Goal: Task Accomplishment & Management: Manage account settings

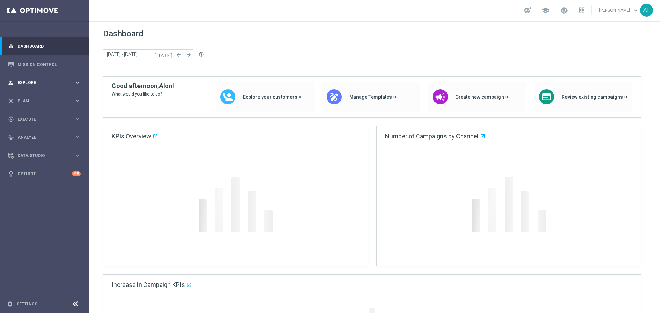
click at [38, 84] on span "Explore" at bounding box center [46, 83] width 57 height 4
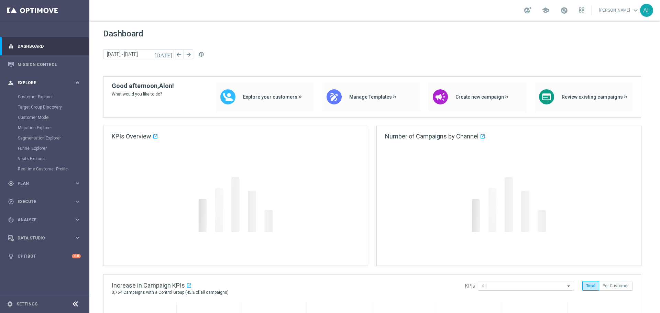
click at [46, 84] on span "Explore" at bounding box center [46, 83] width 57 height 4
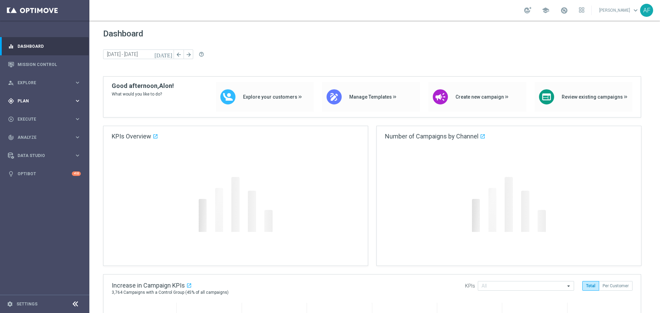
click at [42, 102] on span "Plan" at bounding box center [46, 101] width 57 height 4
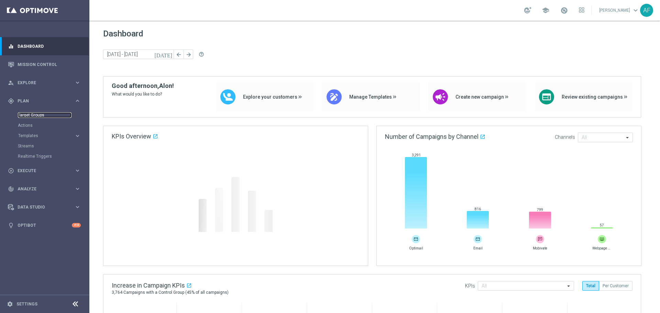
click at [40, 114] on link "Target Groups" at bounding box center [45, 114] width 54 height 5
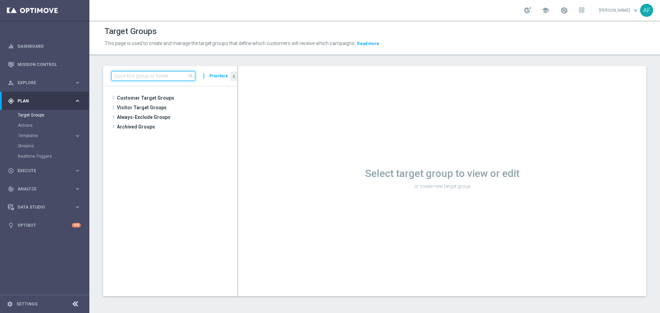
click at [139, 79] on input at bounding box center [153, 76] width 84 height 10
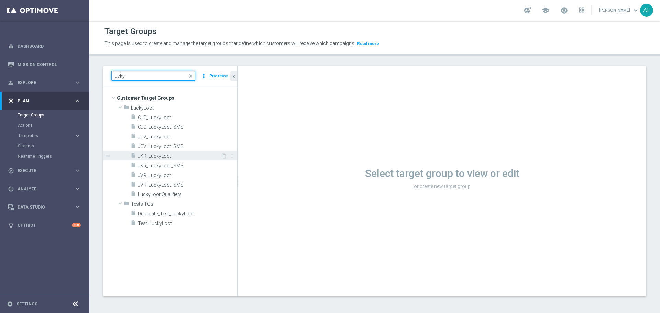
type input "lucky"
click at [176, 152] on div "insert_drive_file JKR_LuckyLoot" at bounding box center [176, 156] width 90 height 10
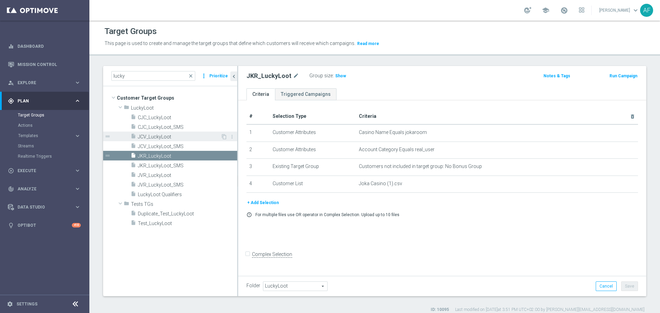
click at [194, 140] on div "insert_drive_file JCV_LuckyLoot" at bounding box center [176, 137] width 90 height 10
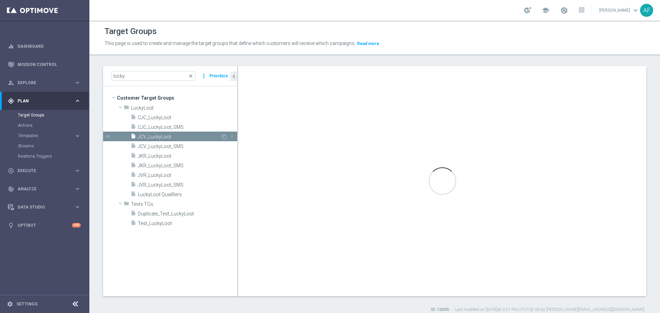
checkbox input "true"
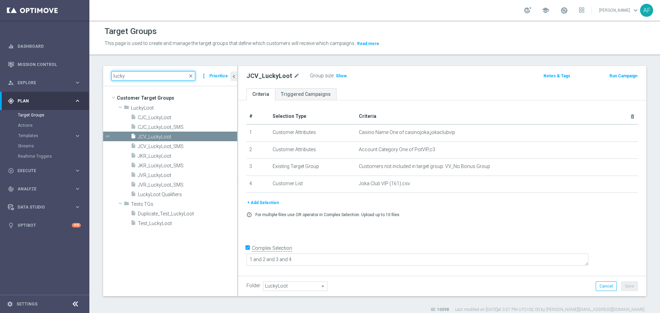
click at [137, 74] on input "lucky" at bounding box center [153, 76] width 84 height 10
click at [137, 74] on input "lu" at bounding box center [153, 76] width 84 height 10
type input "l"
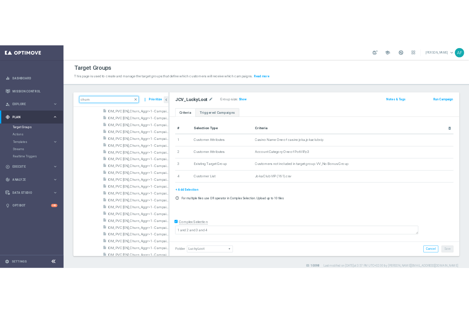
scroll to position [3948, 0]
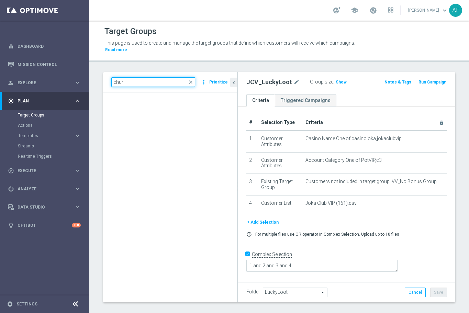
click at [149, 81] on input "chur" at bounding box center [153, 82] width 84 height 10
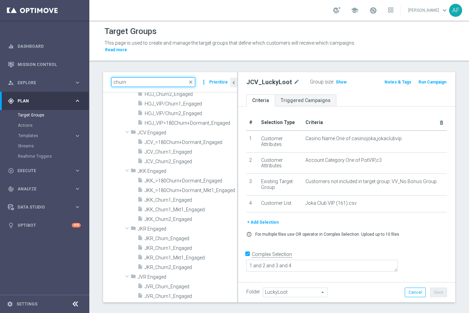
click at [114, 82] on input "churn" at bounding box center [153, 82] width 84 height 10
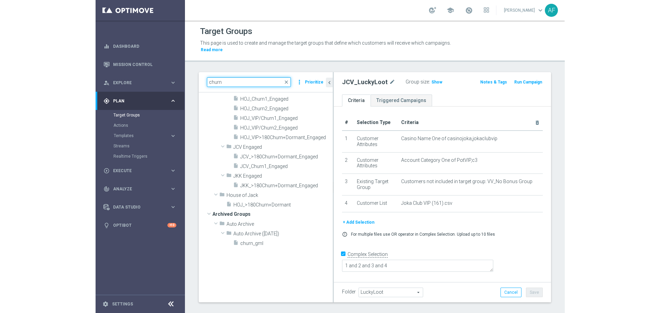
scroll to position [0, 0]
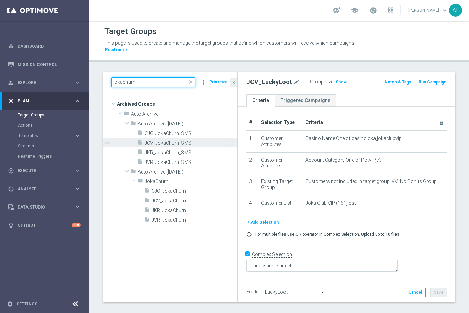
type input "jokachurn"
click at [177, 140] on span "JCV_JokaChurn_SMS" at bounding box center [183, 143] width 77 height 6
type input "Select"
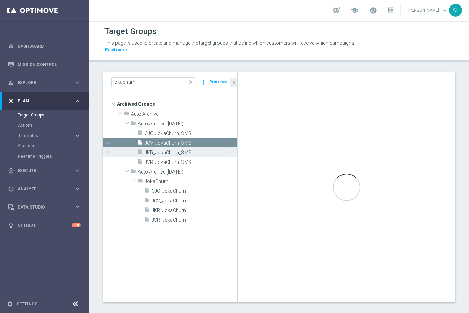
checkbox input "false"
type input "Auto Archive ([DATE])"
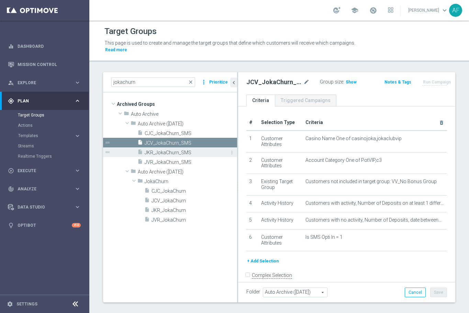
click at [178, 151] on span "JKR_JokaChurn_SMS" at bounding box center [183, 153] width 77 height 6
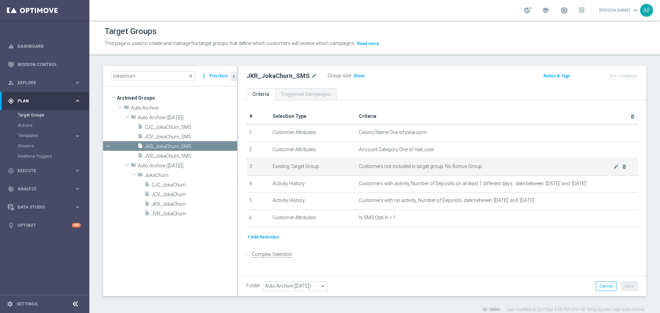
scroll to position [0, 0]
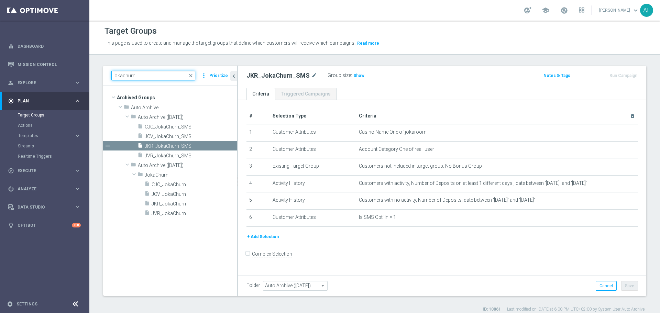
click at [147, 75] on input "jokachurn" at bounding box center [153, 76] width 84 height 10
type input "j"
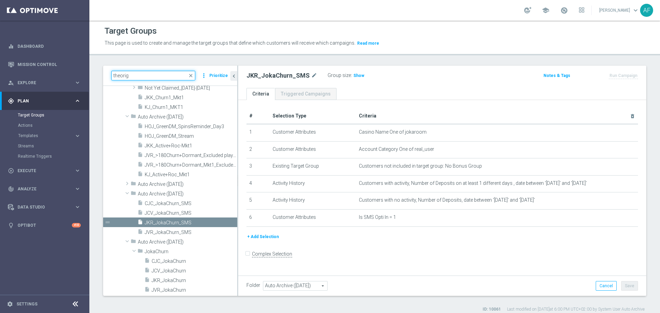
scroll to position [0, 0]
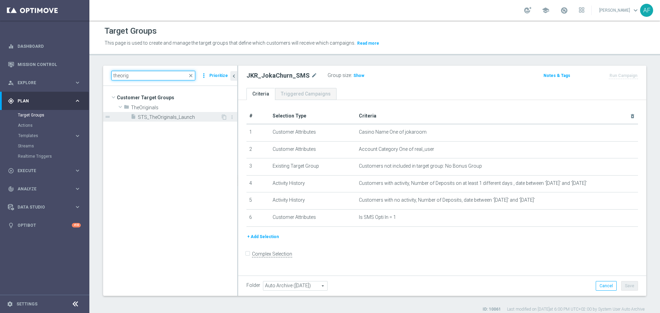
type input "theorig"
click at [168, 118] on span "STS_TheOriginals_Launch" at bounding box center [179, 117] width 83 height 6
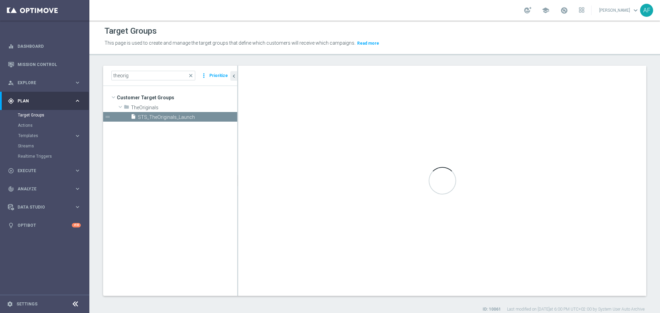
type input "TheOriginals"
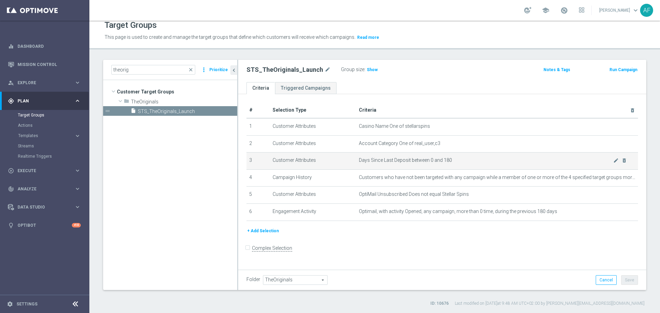
scroll to position [6, 0]
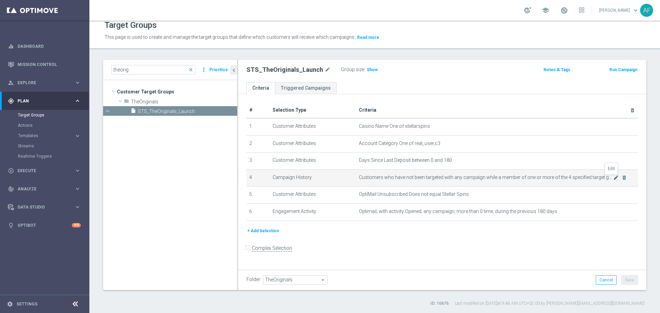
click at [613, 180] on icon "mode_edit" at bounding box center [615, 177] width 5 height 5
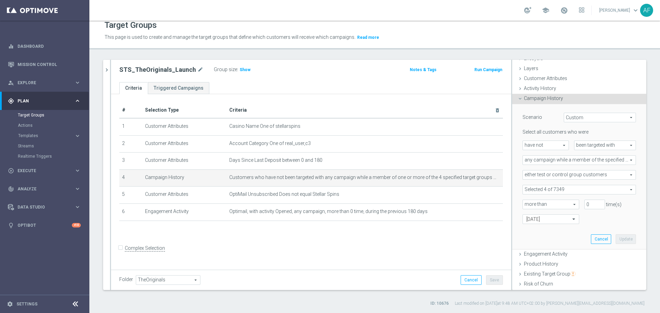
scroll to position [22, 0]
click at [242, 71] on span "Show" at bounding box center [244, 69] width 11 height 5
click at [107, 71] on icon "chevron_right" at bounding box center [106, 70] width 7 height 7
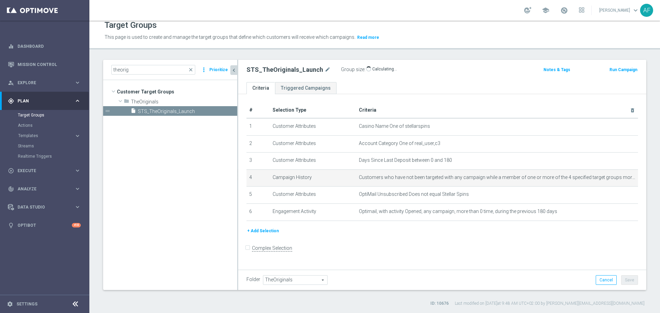
scroll to position [0, 0]
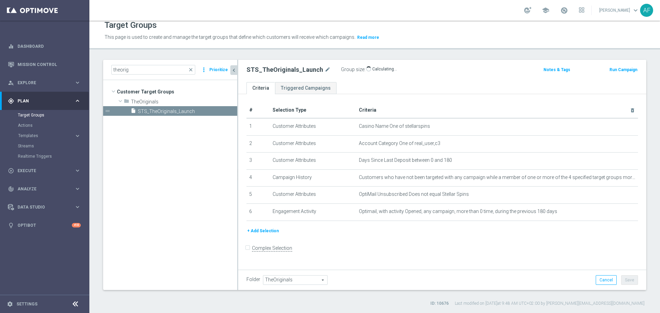
click at [269, 233] on button "+ Add Selection" at bounding box center [262, 231] width 33 height 8
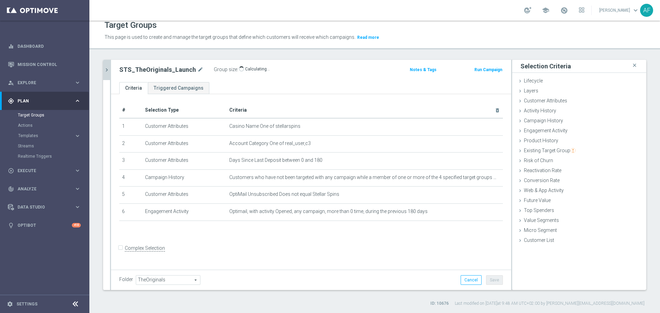
click at [104, 68] on icon "chevron_right" at bounding box center [106, 70] width 7 height 7
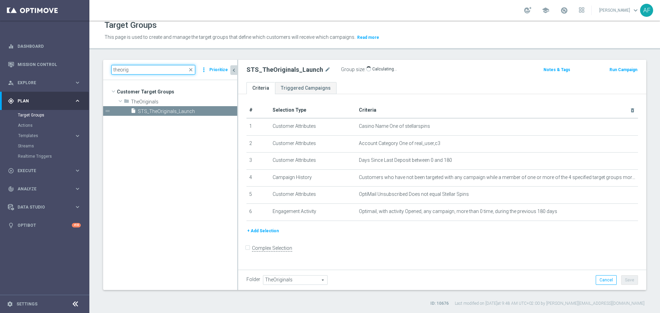
click at [134, 72] on input "theorig" at bounding box center [153, 70] width 84 height 10
type input "t"
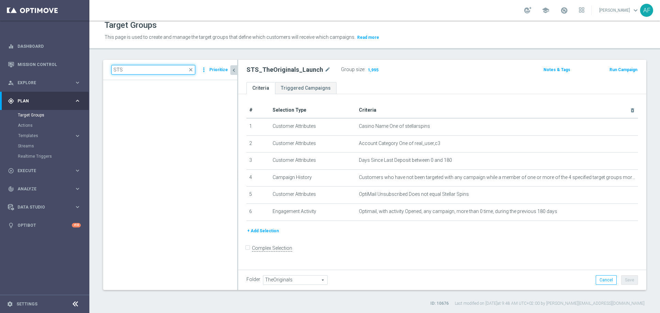
scroll to position [10810, 0]
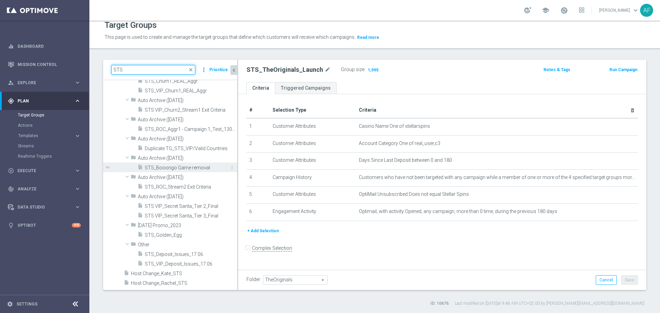
type input "STS"
click at [175, 165] on span "STS_Booongo Game removal" at bounding box center [183, 168] width 77 height 6
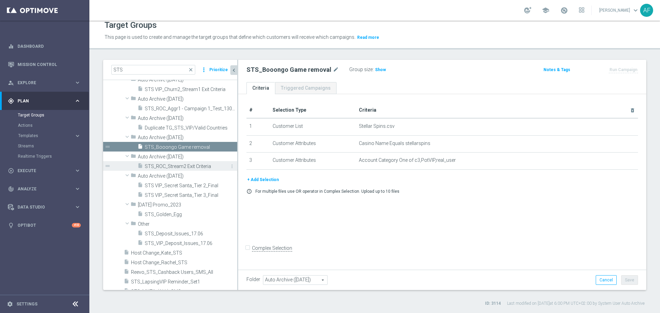
scroll to position [10832, 0]
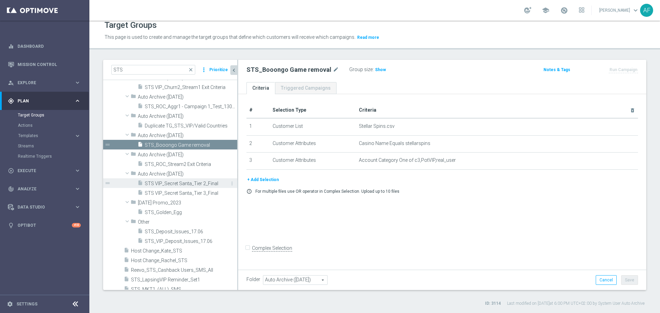
click at [181, 181] on span "STS VIP_Secret Santa_Tier 2_Final" at bounding box center [183, 184] width 77 height 6
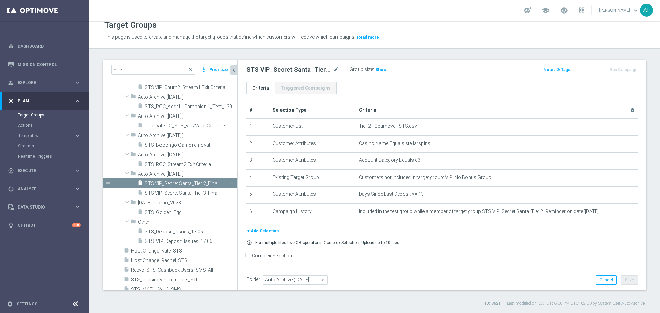
scroll to position [10838, 0]
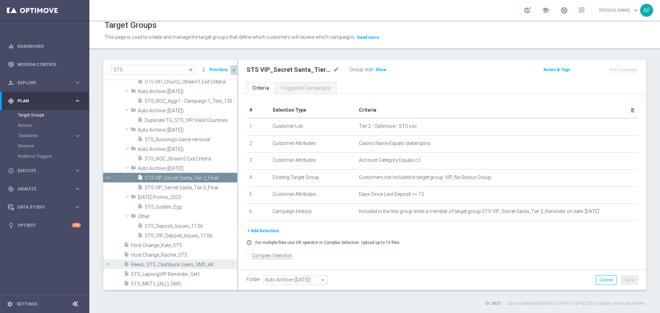
click at [190, 266] on span "Reevo_STS_Cashback Users_SMS_All" at bounding box center [176, 265] width 91 height 6
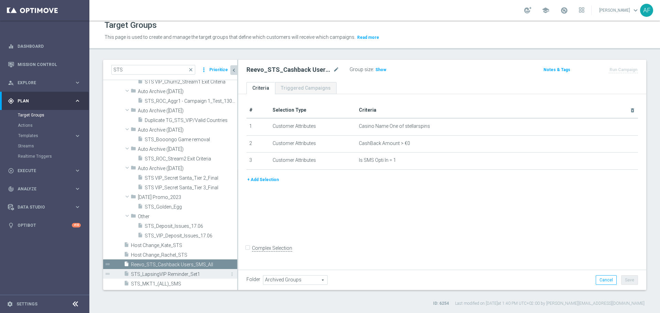
click at [182, 272] on span "STS_LapsingVIP Reminder_Set1" at bounding box center [176, 274] width 91 height 6
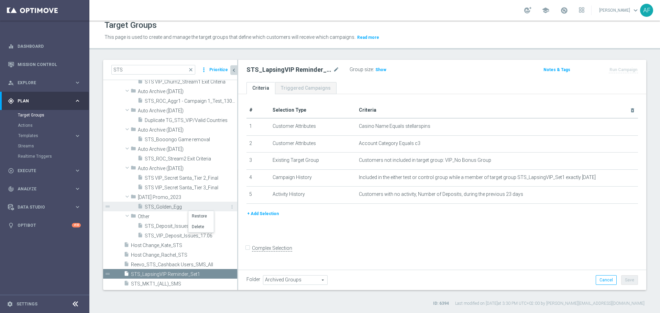
click at [188, 207] on span "STS_Golden_Egg" at bounding box center [183, 207] width 77 height 6
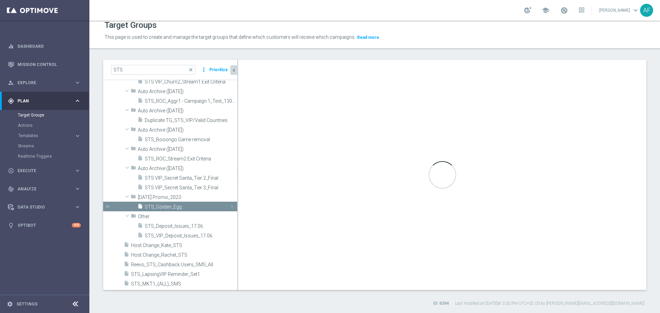
type input "[DATE] Promo_2023"
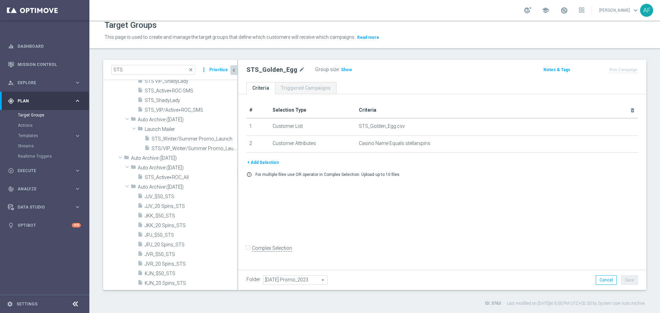
scroll to position [10302, 0]
click at [203, 139] on span "STS_Winter/Summer Promo_Launch" at bounding box center [186, 139] width 70 height 6
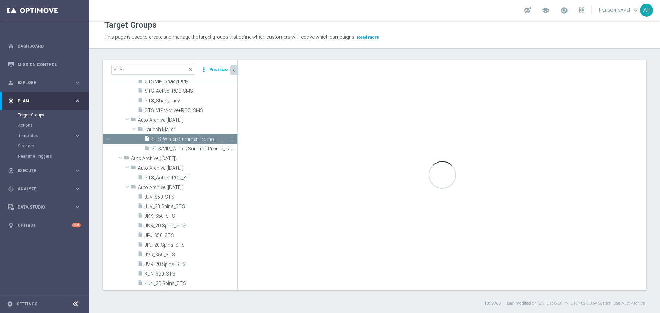
checkbox input "true"
type input "Launch Mailer"
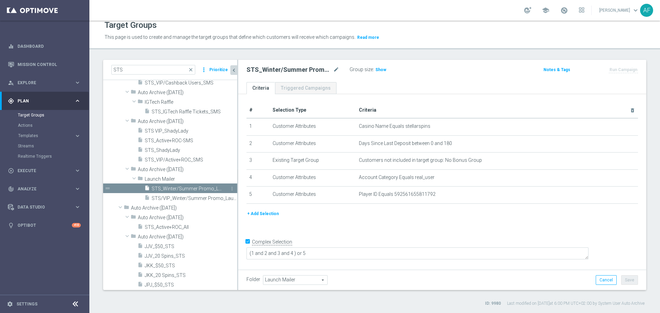
scroll to position [10256, 0]
click at [191, 111] on span "STS_IGTech Raffle Tickets_SMS" at bounding box center [186, 112] width 70 height 6
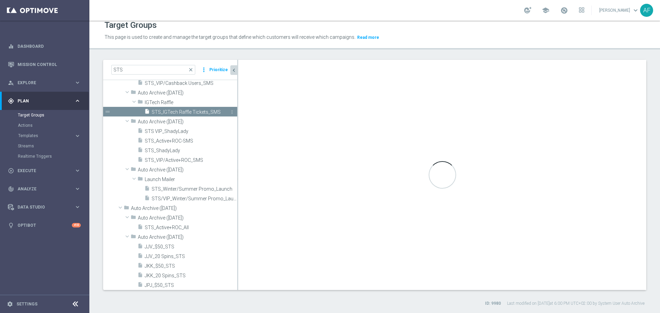
checkbox input "false"
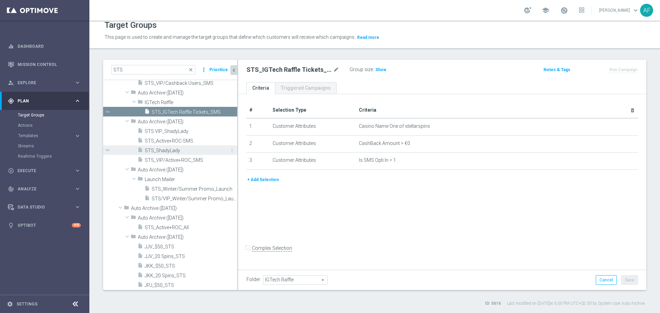
click at [186, 150] on span "STS_ShadyLady" at bounding box center [183, 151] width 77 height 6
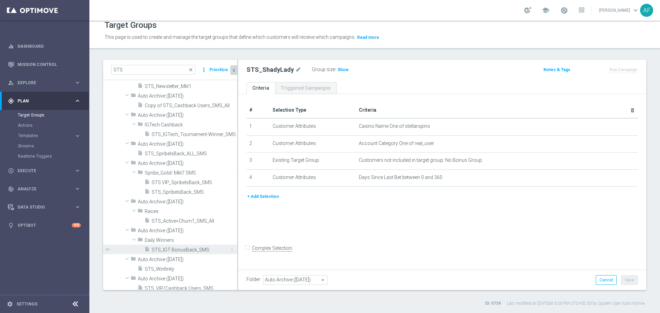
scroll to position [10067, 0]
click at [187, 134] on span "STS_IGTech_Tournament-Winner_SMS" at bounding box center [186, 135] width 70 height 6
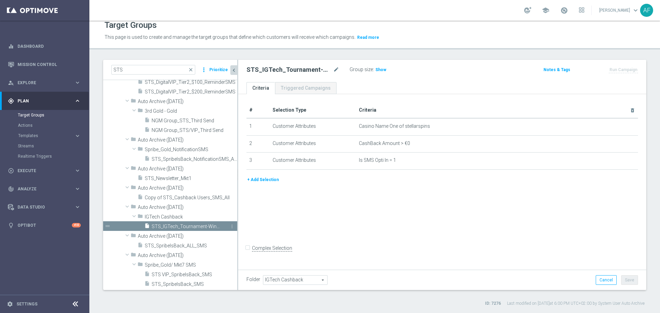
scroll to position [9974, 0]
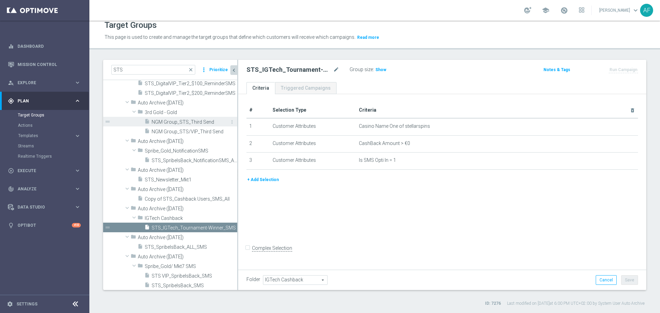
click at [190, 118] on div "insert_drive_file NGM Group_STS_Third Send" at bounding box center [182, 122] width 77 height 10
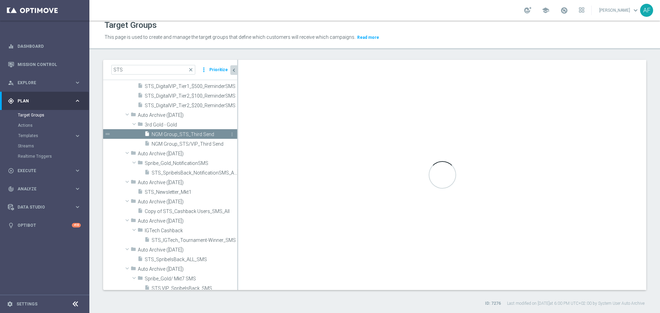
scroll to position [9889, 0]
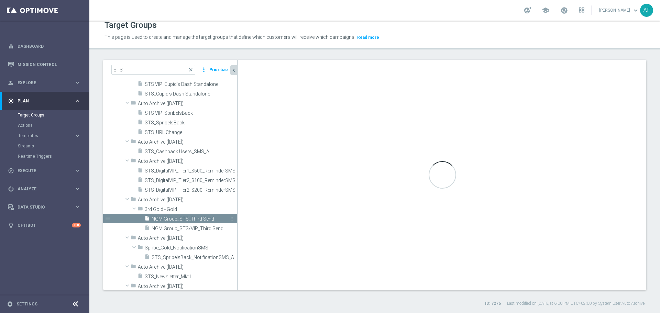
type input "3rd Gold - Gold"
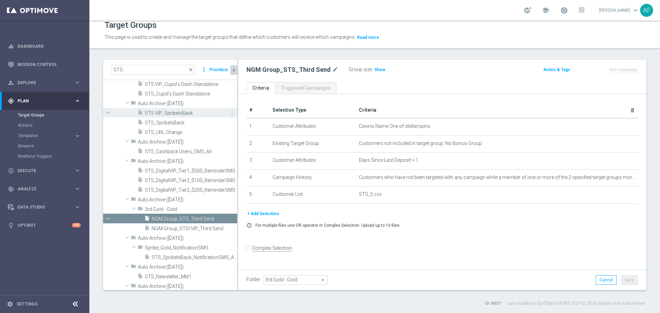
click at [190, 109] on div "insert_drive_file STS VIP_SpribeIsBack" at bounding box center [179, 113] width 84 height 10
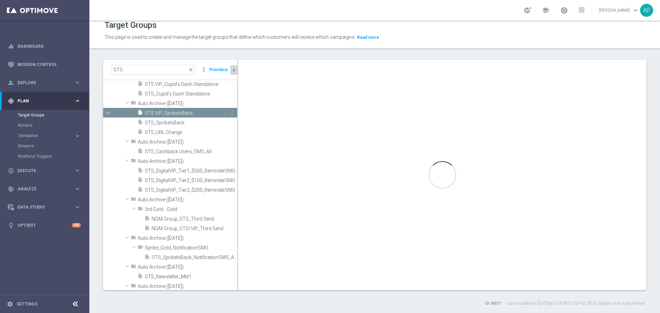
checkbox input "true"
type input "Auto Archive ([DATE])"
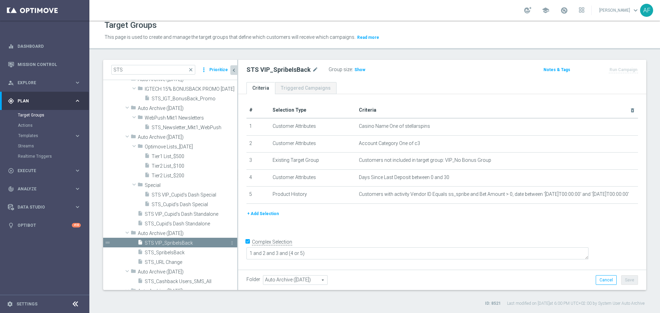
scroll to position [9738, 0]
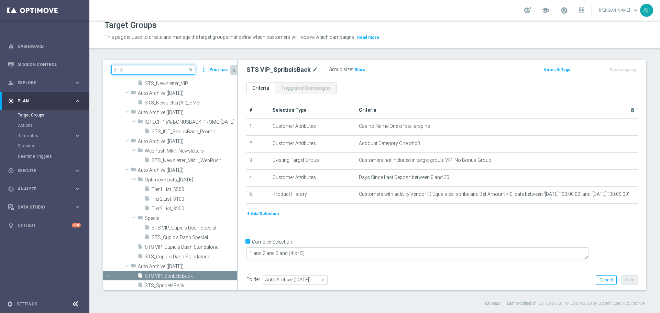
click at [144, 70] on input "STS" at bounding box center [153, 70] width 84 height 10
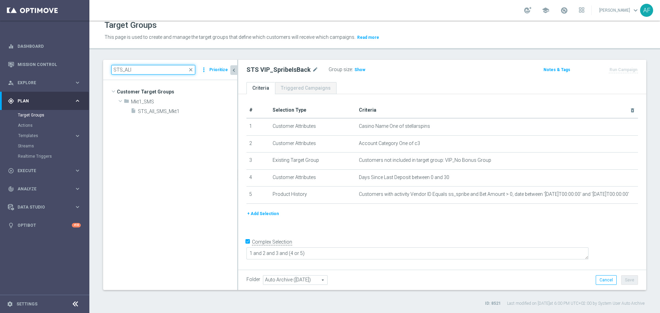
scroll to position [5, 0]
type input "STS_ALl"
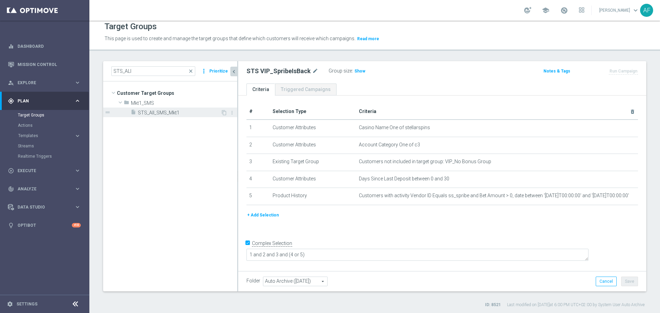
click at [176, 111] on span "STS_All_SMS_Mkt1" at bounding box center [179, 113] width 83 height 6
type input "Select"
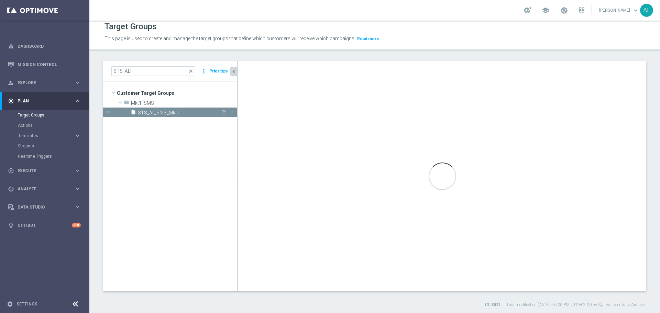
checkbox input "false"
type input "Mkt1_SMS"
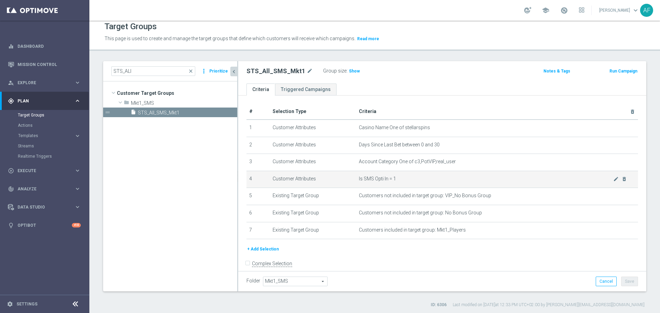
scroll to position [9, 0]
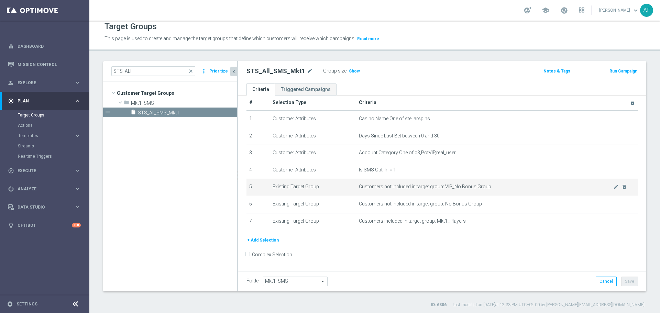
click at [359, 187] on span "Customers not included in target group: VIP_No Bonus Group" at bounding box center [486, 187] width 254 height 6
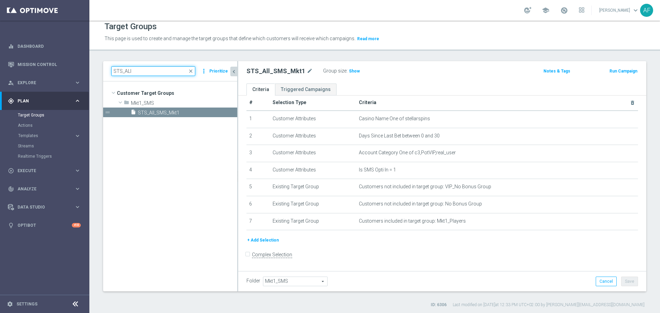
click at [157, 69] on input "STS_ALl" at bounding box center [153, 71] width 84 height 10
type input "S"
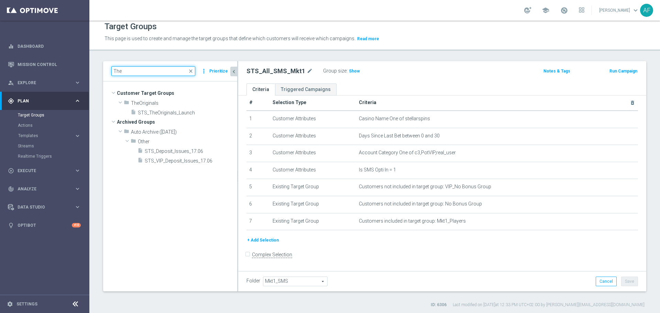
scroll to position [0, 0]
type input "The"
click at [180, 113] on span "STS_TheOriginals_Launch" at bounding box center [179, 113] width 83 height 6
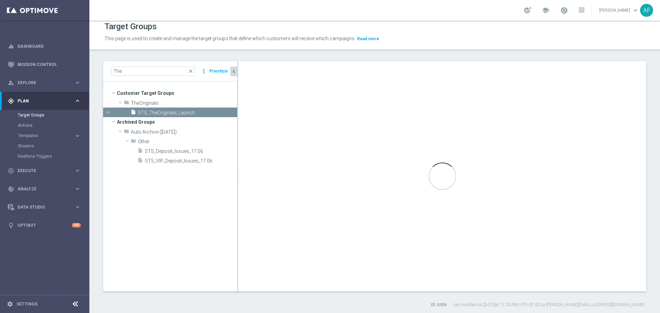
type input "TheOriginals"
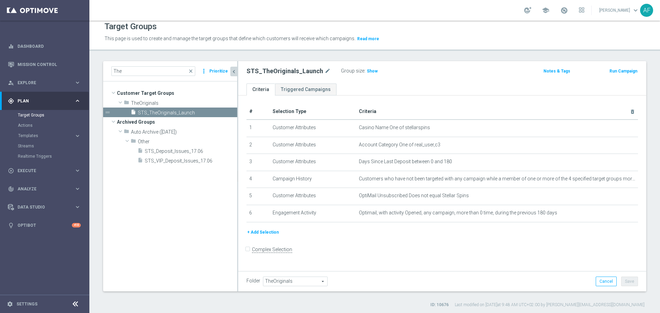
click at [271, 235] on button "+ Add Selection" at bounding box center [262, 232] width 33 height 8
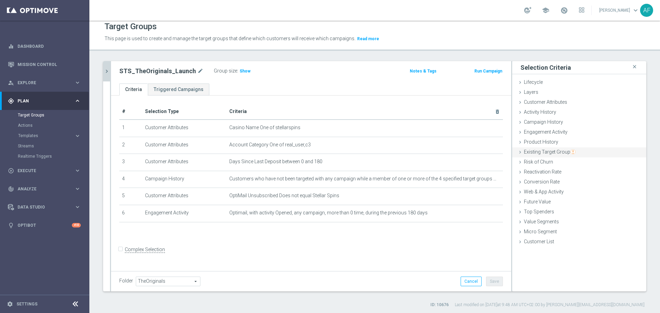
click at [556, 153] on span "Existing Target Group" at bounding box center [550, 151] width 52 height 5
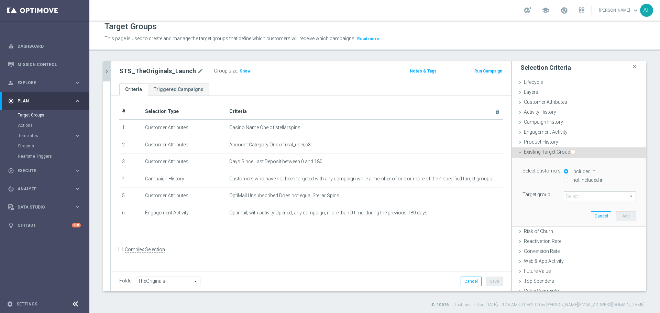
click at [576, 179] on label "not included in" at bounding box center [586, 180] width 33 height 6
click at [568, 179] on input "not included in" at bounding box center [565, 180] width 4 height 4
radio input "true"
click at [576, 196] on span at bounding box center [599, 196] width 71 height 9
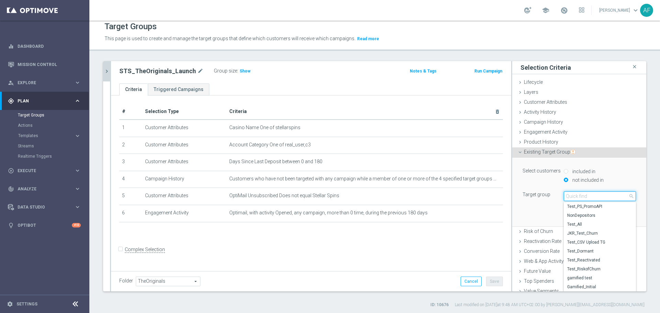
click at [576, 196] on input "search" at bounding box center [599, 196] width 72 height 10
type input "No Bonu"
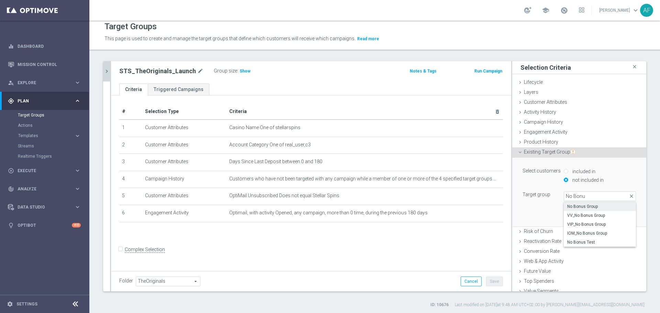
click at [583, 207] on span "No Bonus Group" at bounding box center [599, 206] width 65 height 5
type input "No Bonus Group"
click at [615, 215] on button "Add" at bounding box center [625, 216] width 20 height 10
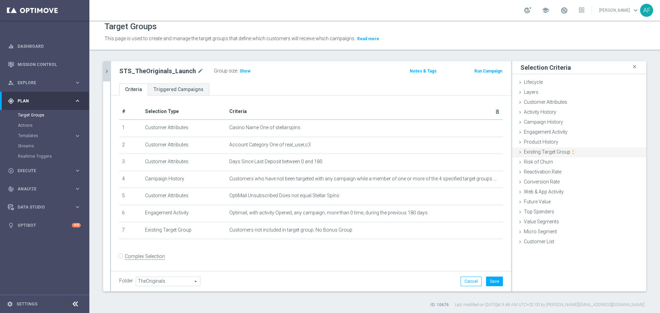
click at [547, 153] on span "Existing Target Group" at bounding box center [550, 151] width 52 height 5
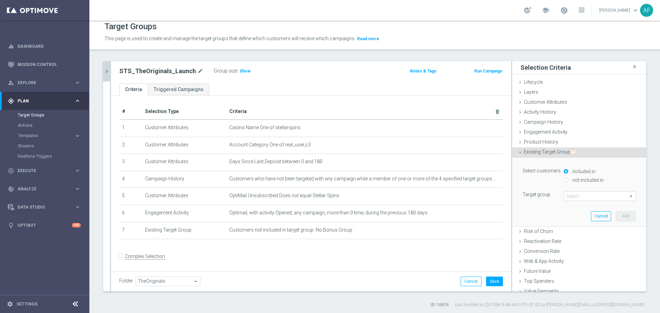
click at [570, 183] on div "not included in" at bounding box center [599, 180] width 72 height 9
click at [570, 180] on label "not included in" at bounding box center [586, 180] width 33 height 6
click at [568, 180] on input "not included in" at bounding box center [565, 180] width 4 height 4
radio input "true"
click at [573, 196] on span at bounding box center [599, 196] width 71 height 9
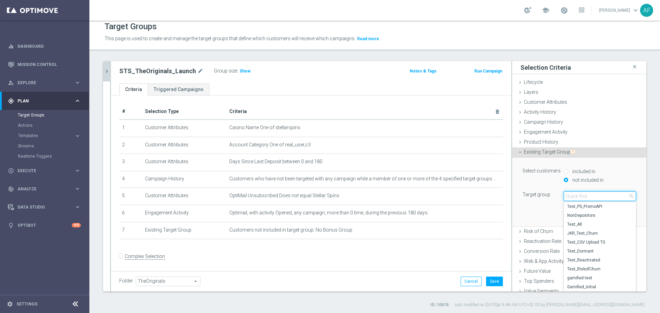
click at [573, 196] on input "search" at bounding box center [599, 196] width 72 height 10
type input "No Bonu"
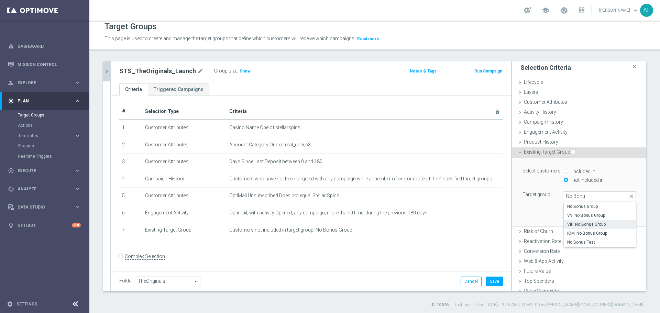
click at [599, 224] on span "VIP_No Bonus Group" at bounding box center [599, 224] width 65 height 5
type input "VIP_No Bonus Group"
click at [615, 212] on button "Add" at bounding box center [625, 216] width 20 height 10
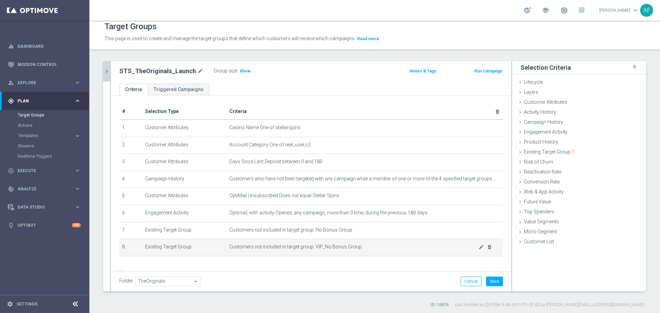
scroll to position [19, 0]
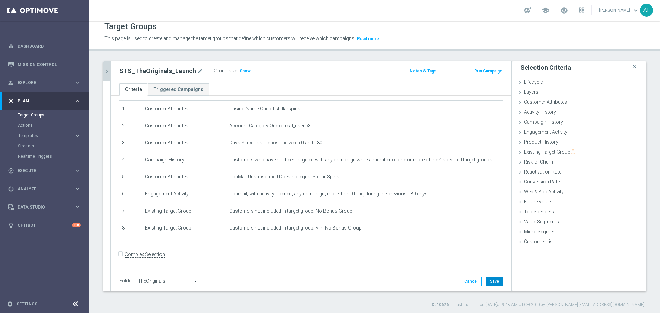
click at [490, 281] on button "Save" at bounding box center [494, 282] width 17 height 10
click at [243, 72] on span "Show" at bounding box center [244, 71] width 11 height 5
click at [108, 75] on button "chevron_right" at bounding box center [106, 71] width 7 height 20
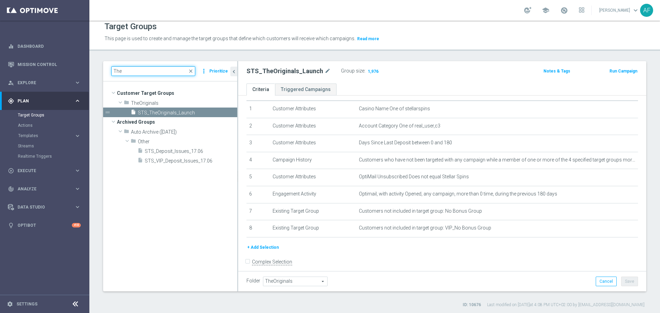
click at [154, 69] on input "The" at bounding box center [153, 71] width 84 height 10
type input "T"
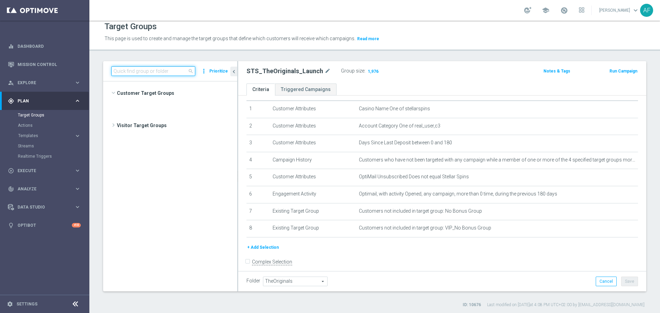
scroll to position [29806, 0]
click at [58, 104] on div "gps_fixed Plan keyboard_arrow_right" at bounding box center [44, 101] width 89 height 18
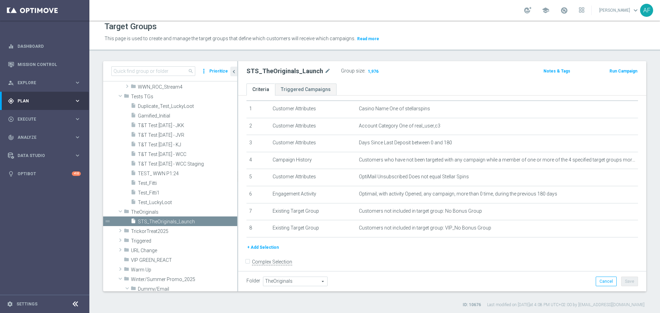
click at [58, 104] on div "gps_fixed Plan keyboard_arrow_right" at bounding box center [44, 101] width 89 height 18
click at [36, 114] on link "Target Groups" at bounding box center [45, 114] width 54 height 5
